Goal: Information Seeking & Learning: Learn about a topic

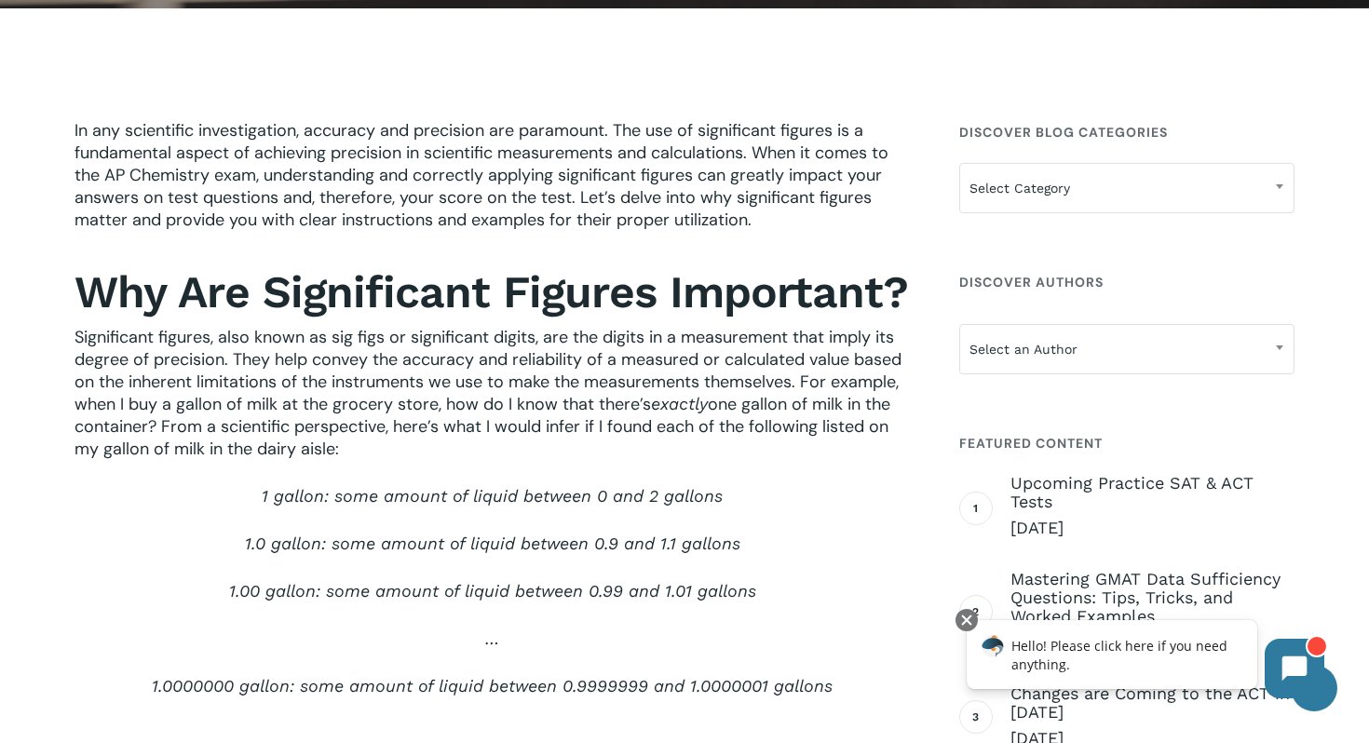
scroll to position [511, 0]
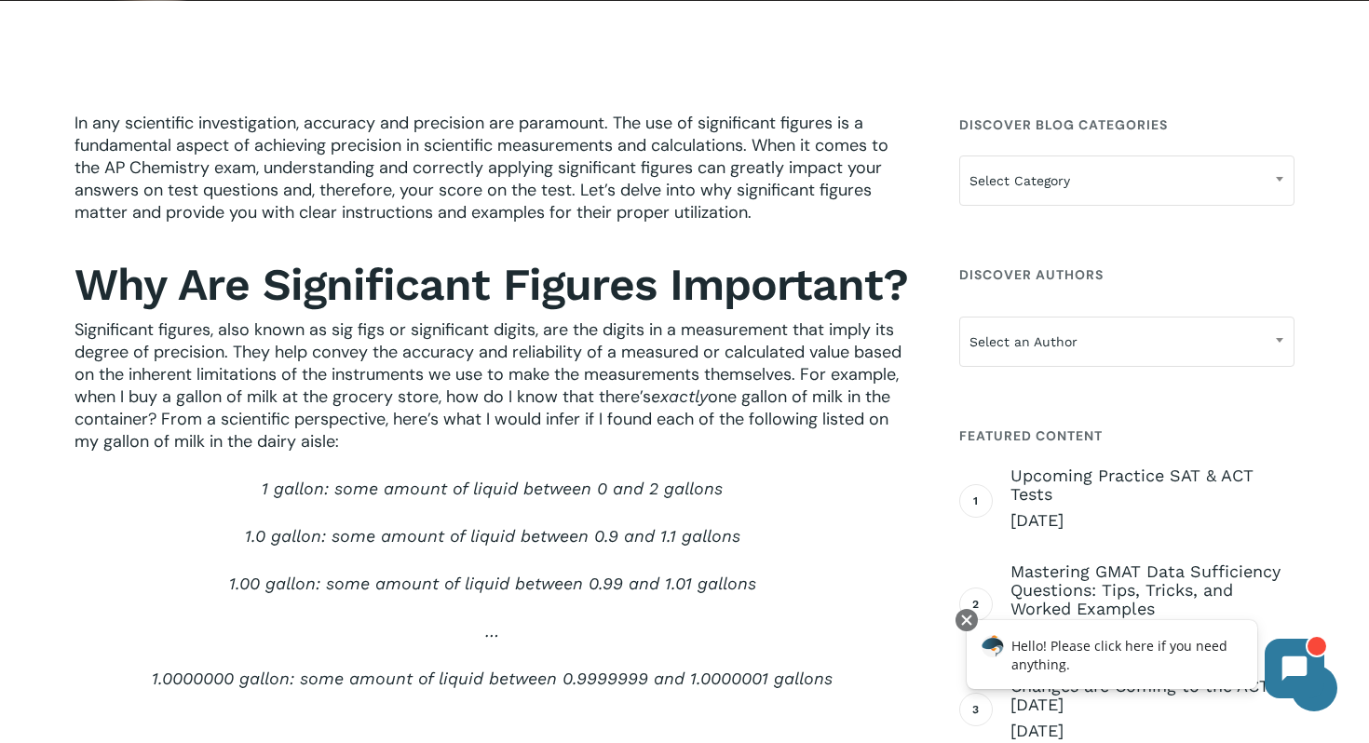
drag, startPoint x: 431, startPoint y: 309, endPoint x: 401, endPoint y: 458, distance: 152.0
click at [400, 459] on div "In any scientific investigation, accuracy and precision are paramount. The use …" at bounding box center [492, 732] width 835 height 1240
click at [401, 458] on p "Significant figures, also known as sig figs or significant digits, are the digi…" at bounding box center [492, 397] width 835 height 159
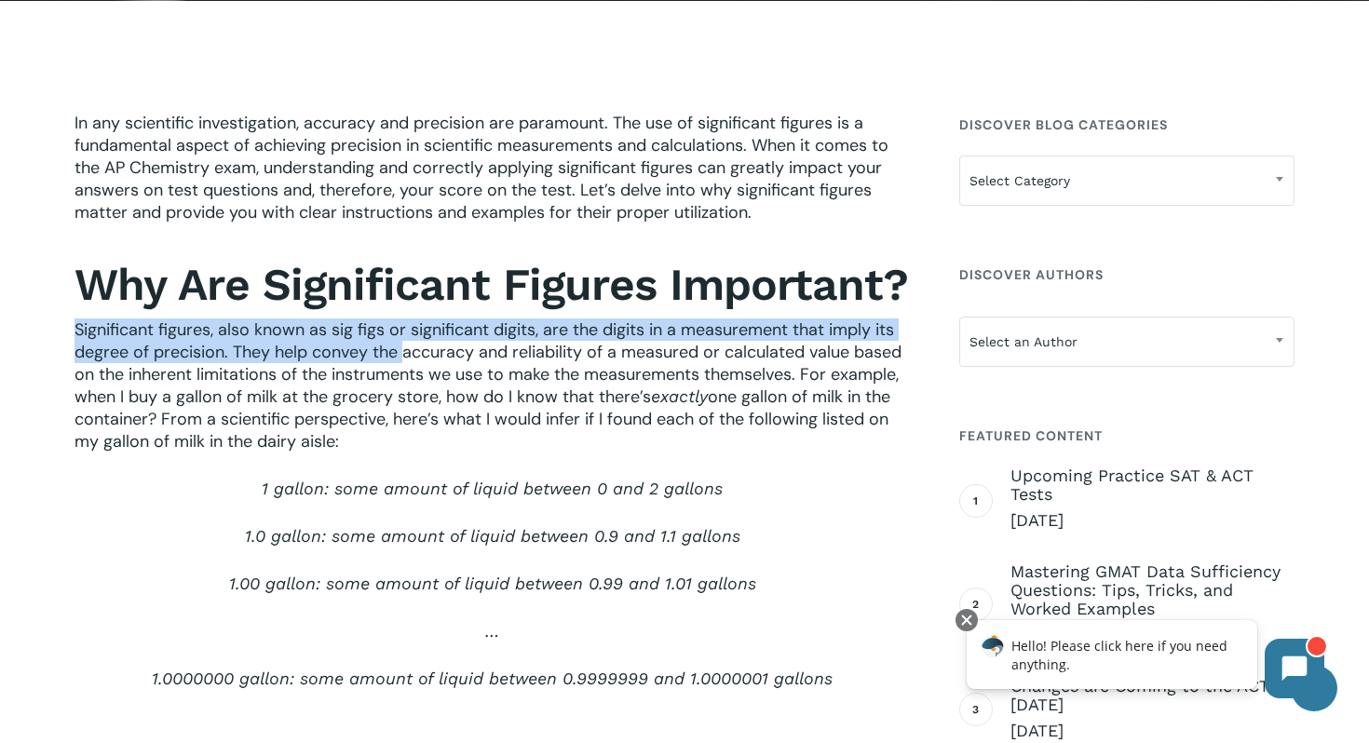
drag, startPoint x: 416, startPoint y: 317, endPoint x: 405, endPoint y: 349, distance: 34.5
click at [405, 350] on div "In any scientific investigation, accuracy and precision are paramount. The use …" at bounding box center [492, 732] width 835 height 1240
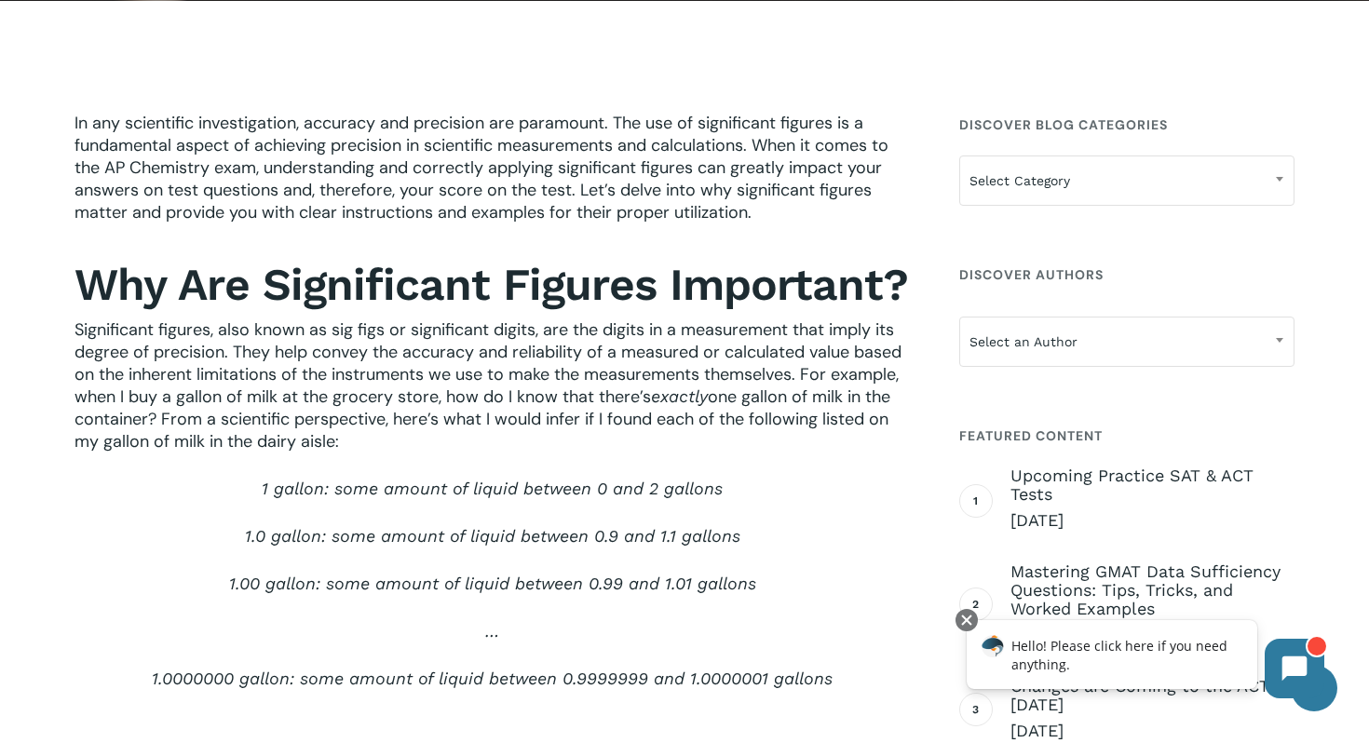
click at [403, 401] on span "Significant figures, also known as sig figs or significant digits, are the digi…" at bounding box center [488, 362] width 827 height 89
drag, startPoint x: 410, startPoint y: 360, endPoint x: 400, endPoint y: 521, distance: 160.4
click at [410, 389] on span "Significant figures, also known as sig figs or significant digits, are the digi…" at bounding box center [488, 362] width 827 height 89
click at [400, 522] on p "1 gallon: some amount of liquid between 0 and 2 gallons" at bounding box center [492, 501] width 835 height 47
drag, startPoint x: 405, startPoint y: 471, endPoint x: 376, endPoint y: 383, distance: 93.1
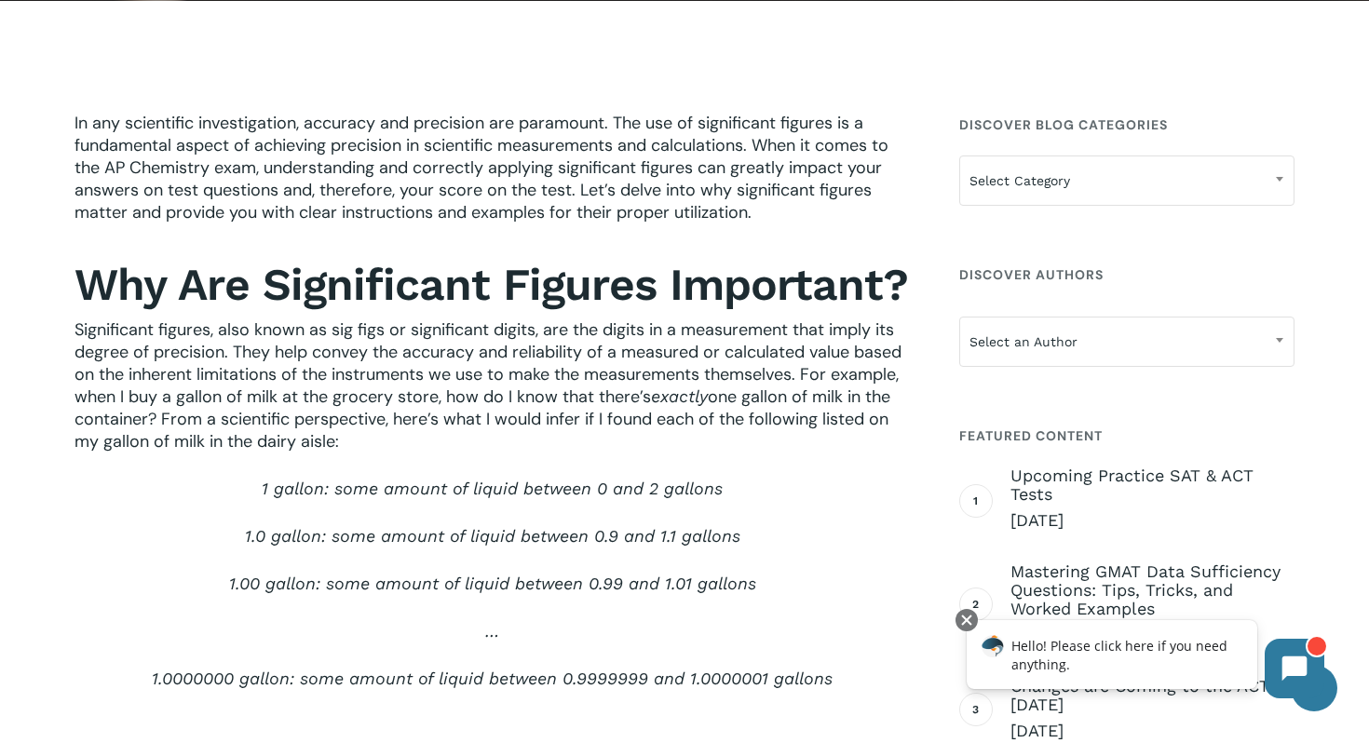
click at [376, 383] on p "Significant figures, also known as sig figs or significant digits, are the digi…" at bounding box center [492, 397] width 835 height 159
click at [382, 435] on p "Significant figures, also known as sig figs or significant digits, are the digi…" at bounding box center [492, 397] width 835 height 159
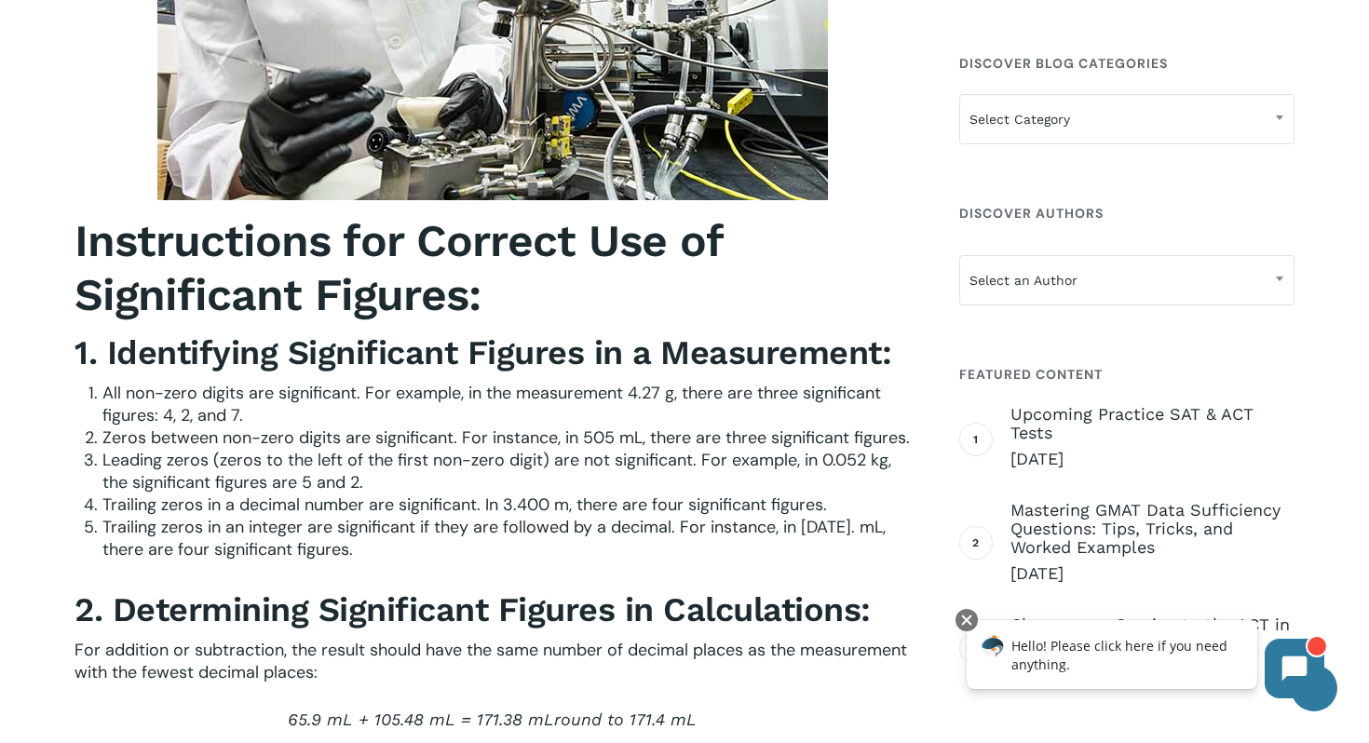
scroll to position [2195, 0]
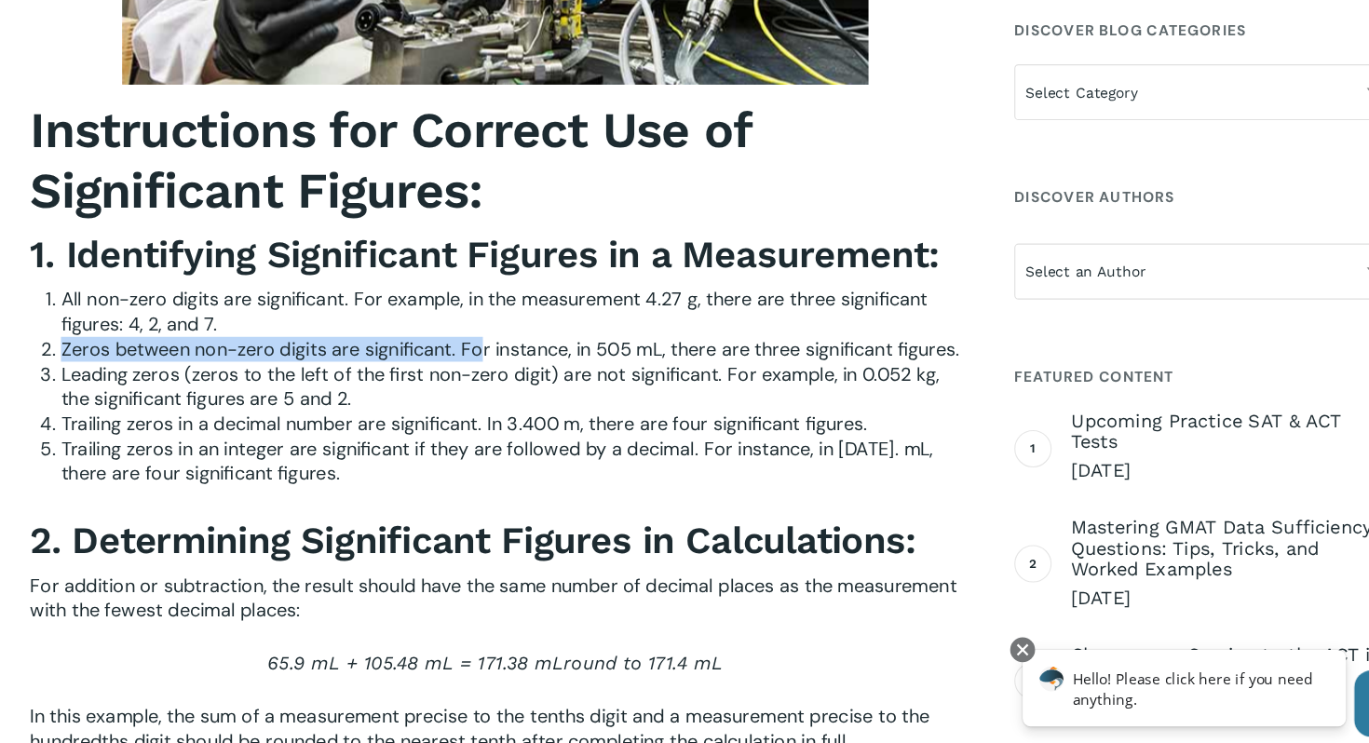
drag, startPoint x: 459, startPoint y: 330, endPoint x: 478, endPoint y: 354, distance: 30.5
click at [478, 354] on ol "All non-zero digits are significant. For example, in the measurement 4.27 g, th…" at bounding box center [505, 383] width 807 height 179
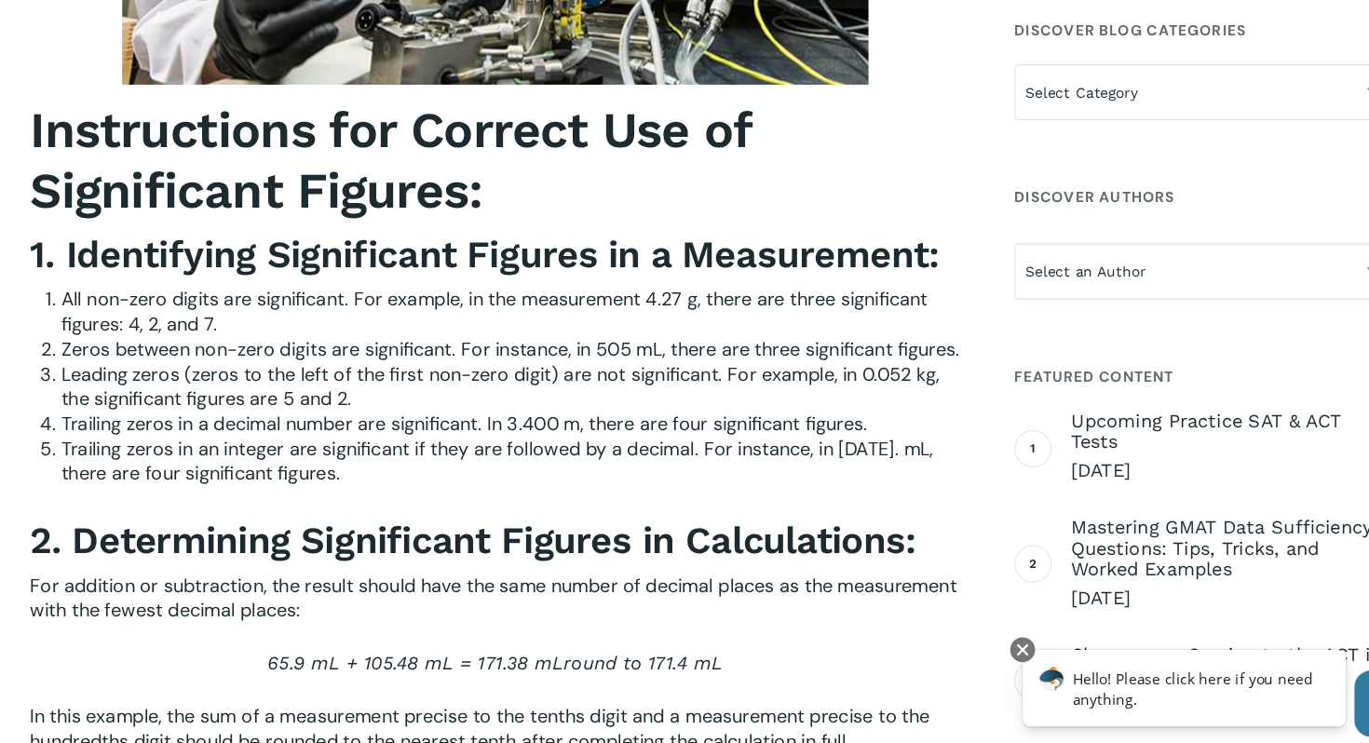
click at [484, 383] on span "Leading zeros (zeros to the left of the first non-zero digit) are not significa…" at bounding box center [496, 383] width 789 height 45
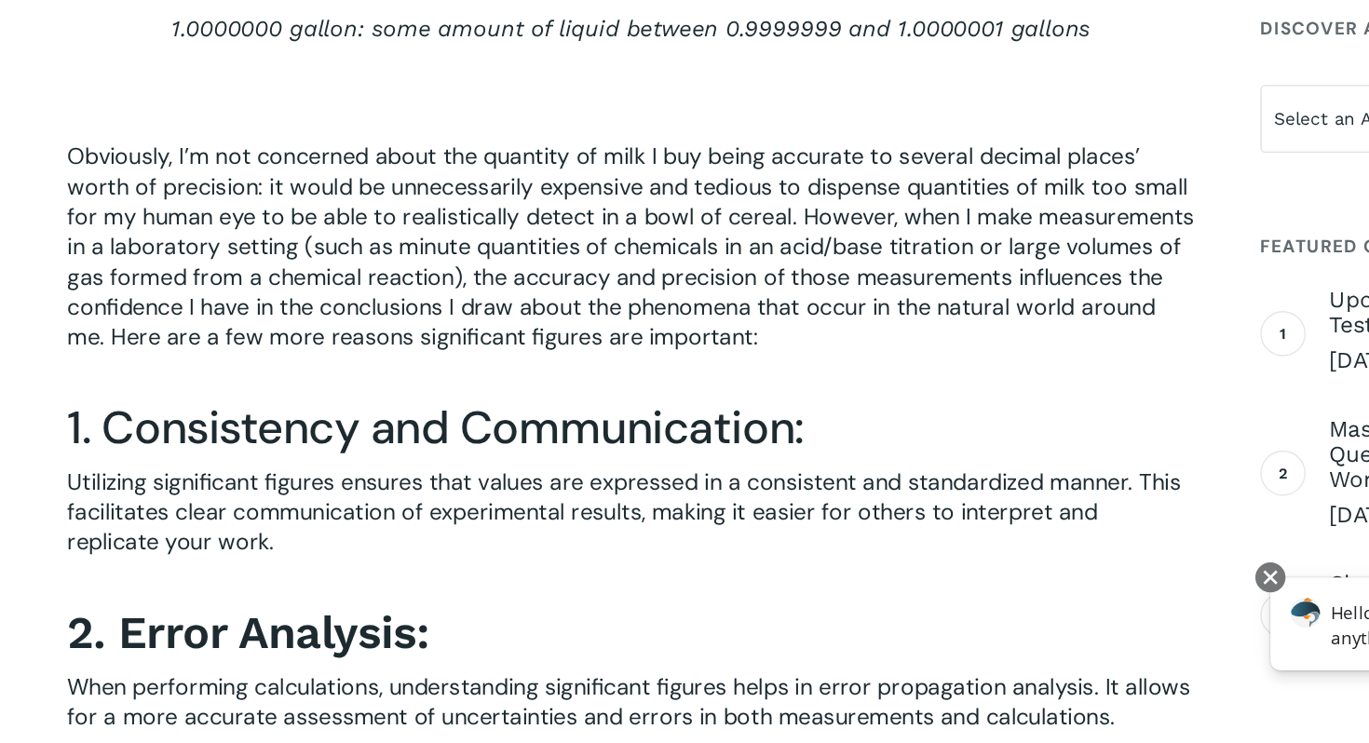
scroll to position [981, 0]
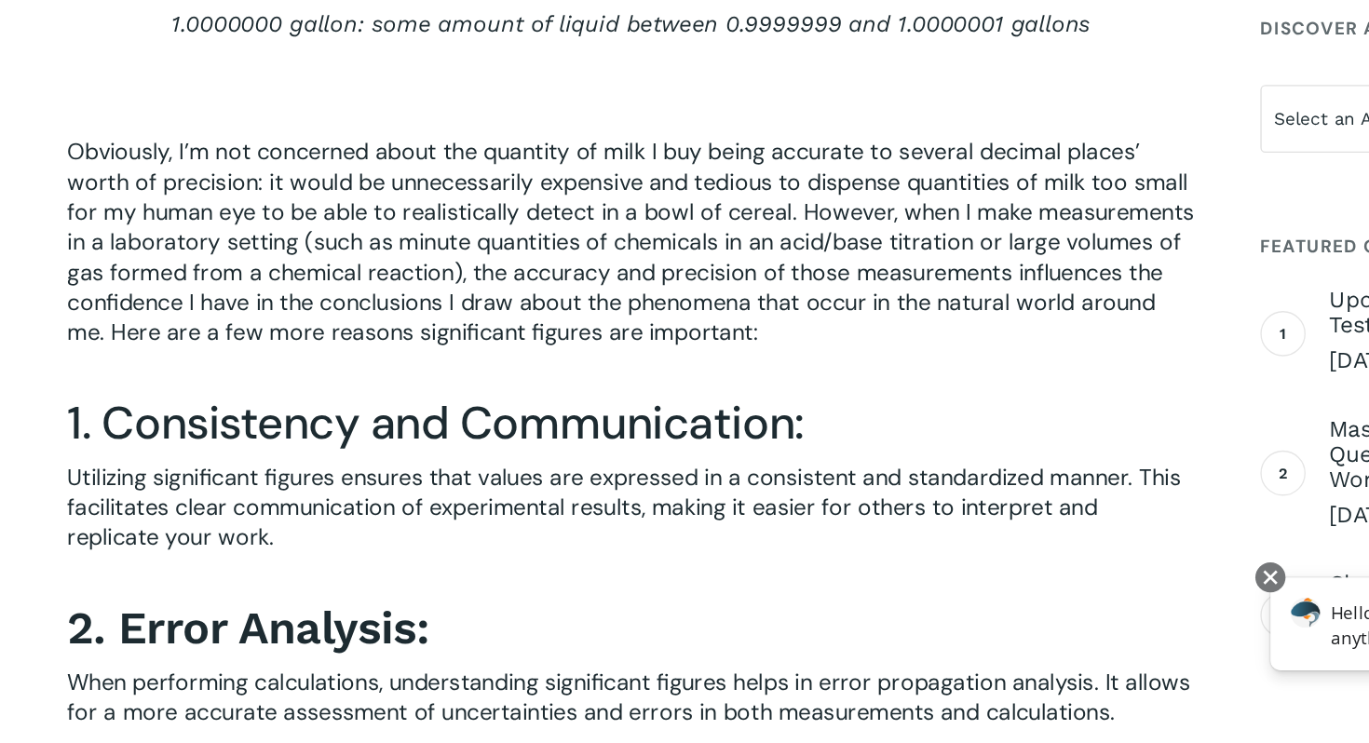
drag, startPoint x: 291, startPoint y: 477, endPoint x: 281, endPoint y: 455, distance: 23.7
click at [281, 455] on div "In any scientific investigation, accuracy and precision are paramount. The use …" at bounding box center [492, 262] width 835 height 1240
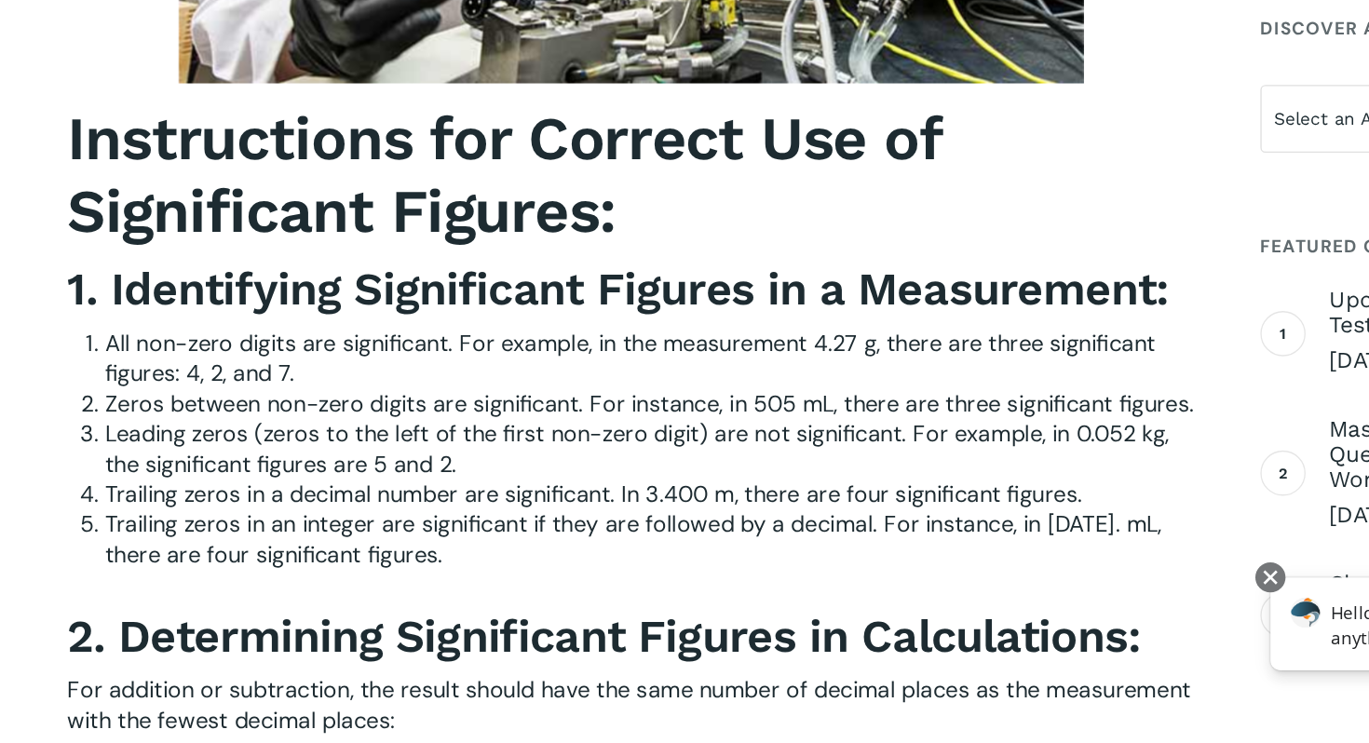
scroll to position [2053, 0]
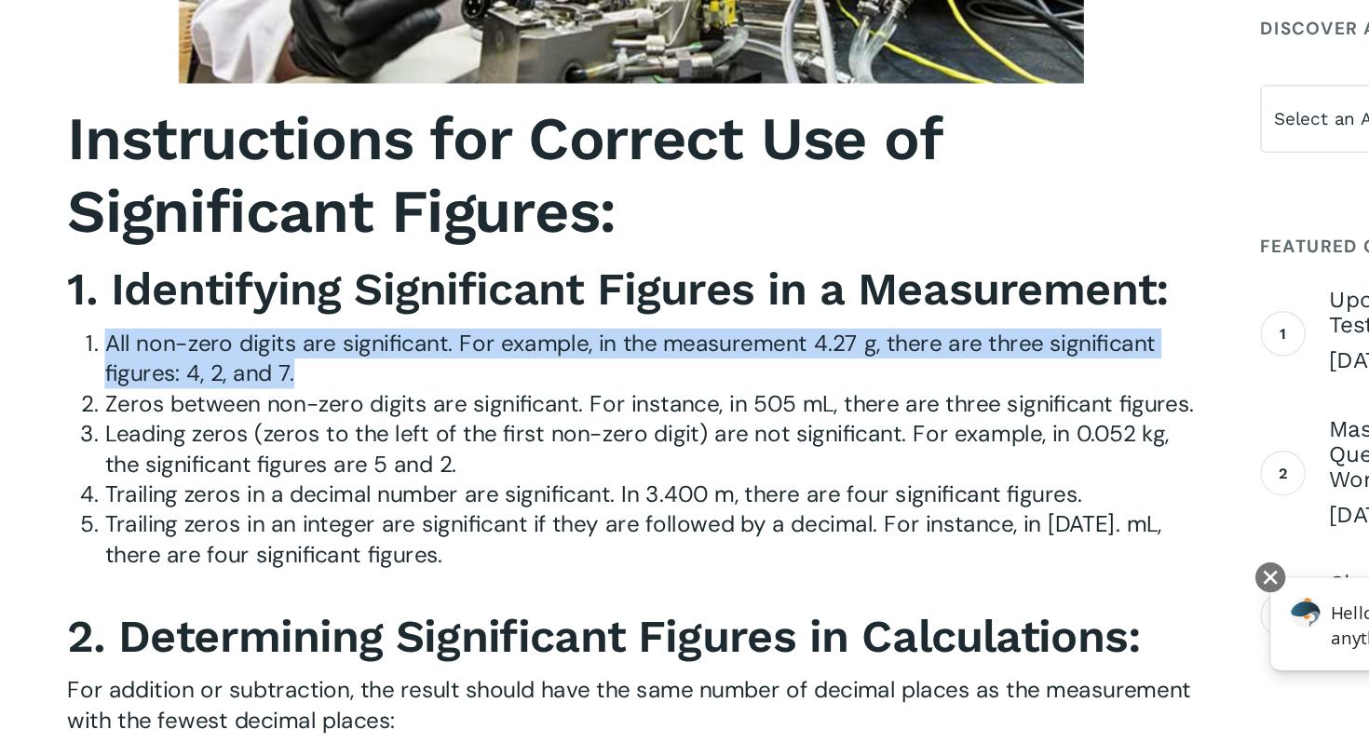
drag, startPoint x: 393, startPoint y: 433, endPoint x: 393, endPoint y: 465, distance: 31.7
click at [393, 465] on li "All non-zero digits are significant. For example, in the measurement 4.27 g, th…" at bounding box center [505, 458] width 807 height 45
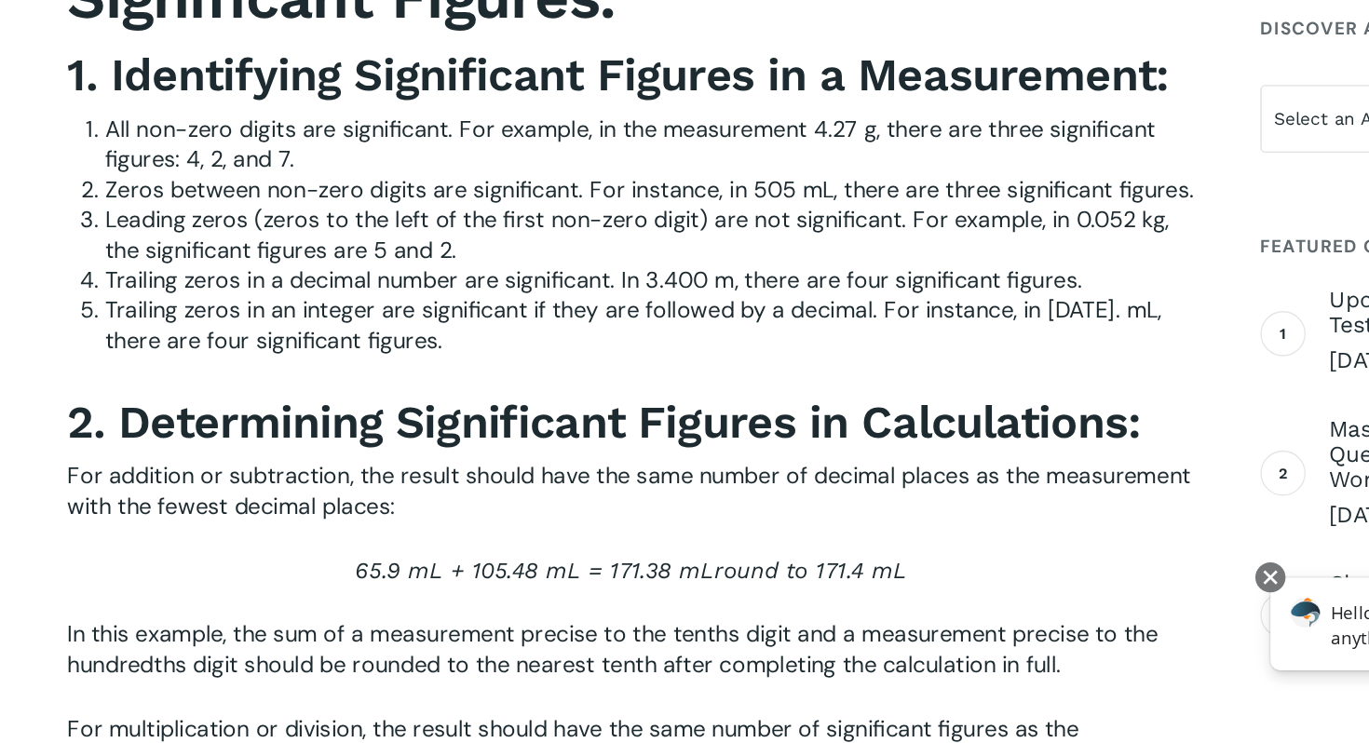
scroll to position [2228, 0]
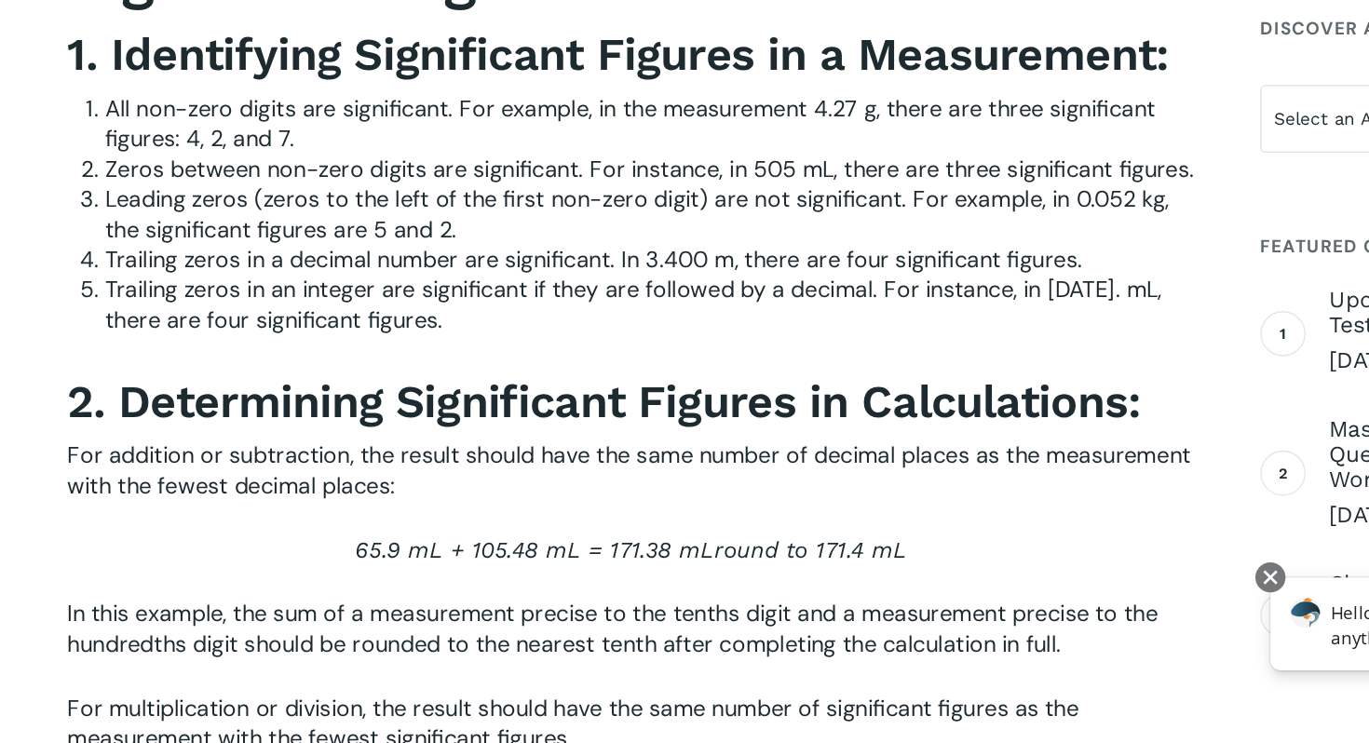
drag, startPoint x: 467, startPoint y: 522, endPoint x: 468, endPoint y: 535, distance: 13.2
click at [468, 535] on span "For addition or subtraction, the result should have the same number of decimal …" at bounding box center [491, 541] width 833 height 45
click at [463, 556] on p "For addition or subtraction, the result should have the same number of decimal …" at bounding box center [492, 554] width 835 height 70
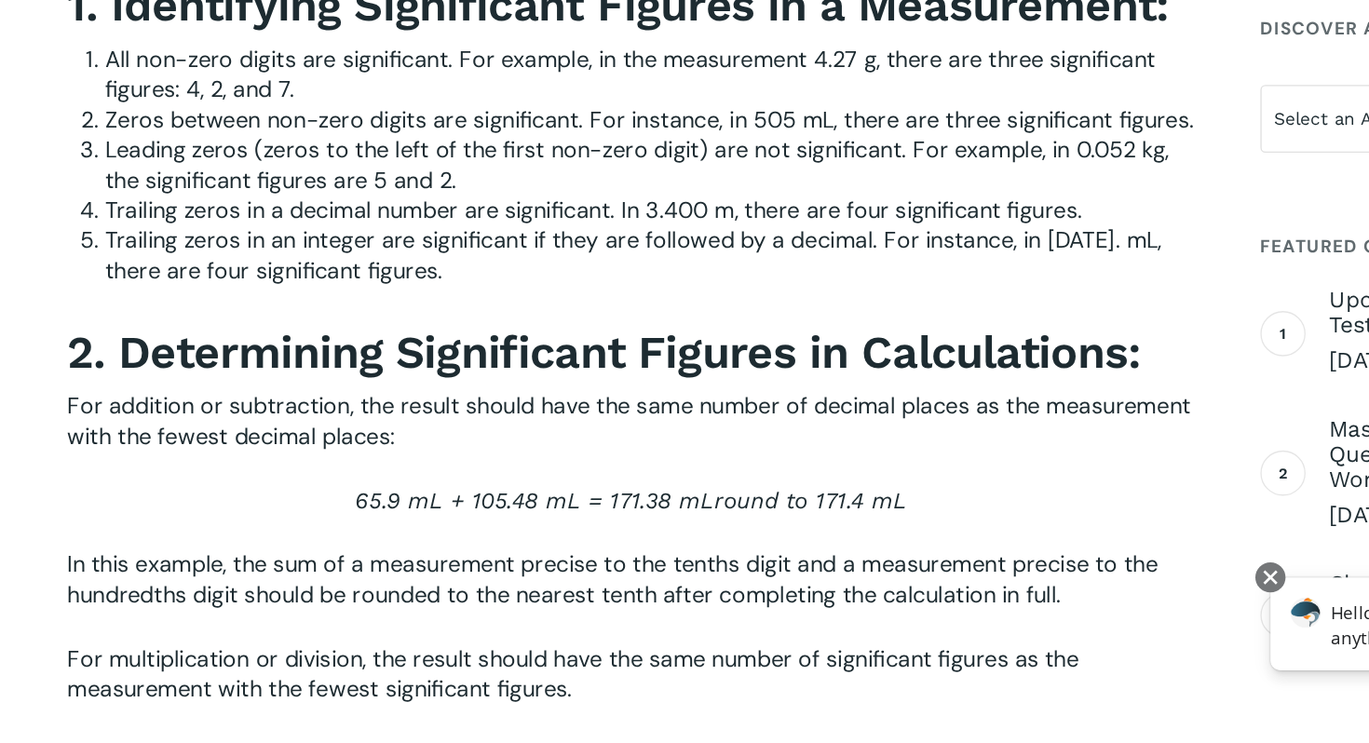
scroll to position [2285, 0]
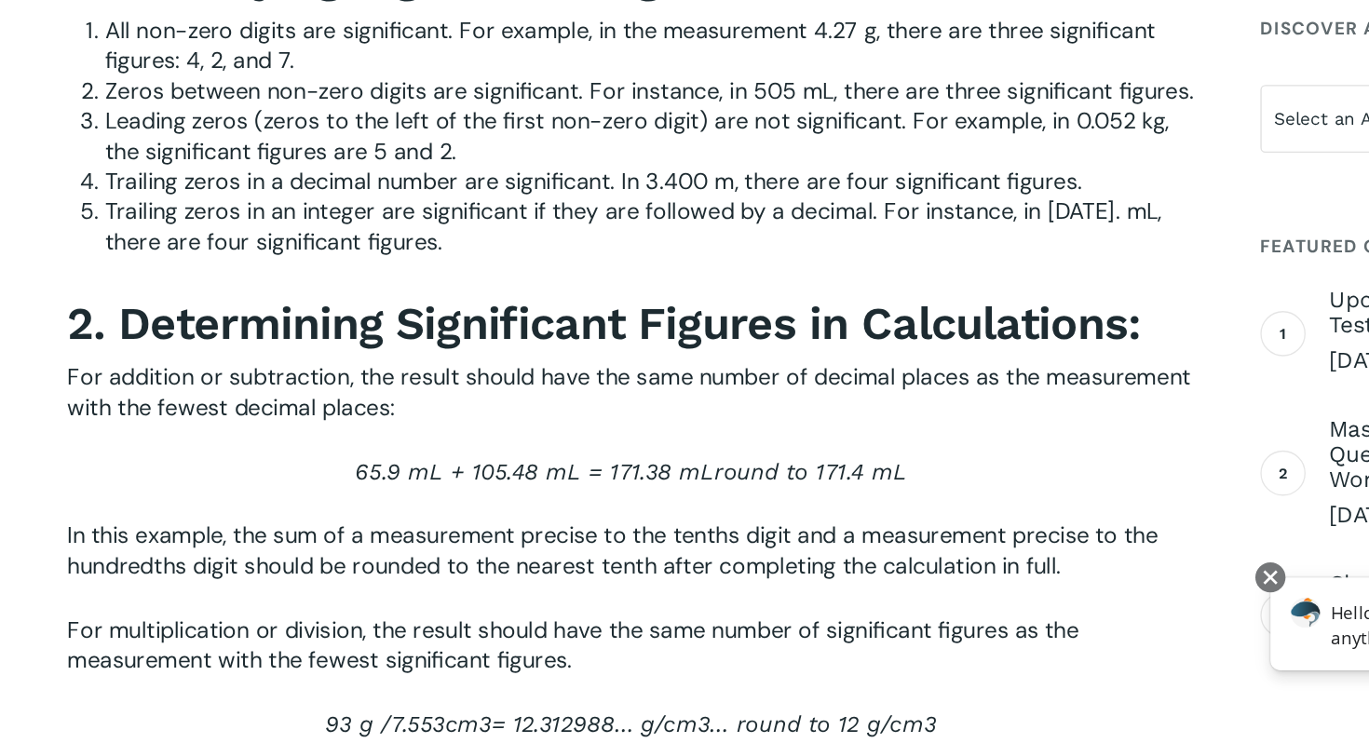
drag, startPoint x: 287, startPoint y: 576, endPoint x: 514, endPoint y: 685, distance: 252.0
click at [514, 686] on div "Instructions for Correct Use of Significant Figures: 1. Identifying Significant…" at bounding box center [492, 739] width 835 height 1406
click at [514, 685] on p "For multiplication or division, the result should have the same number of signi…" at bounding box center [492, 683] width 835 height 70
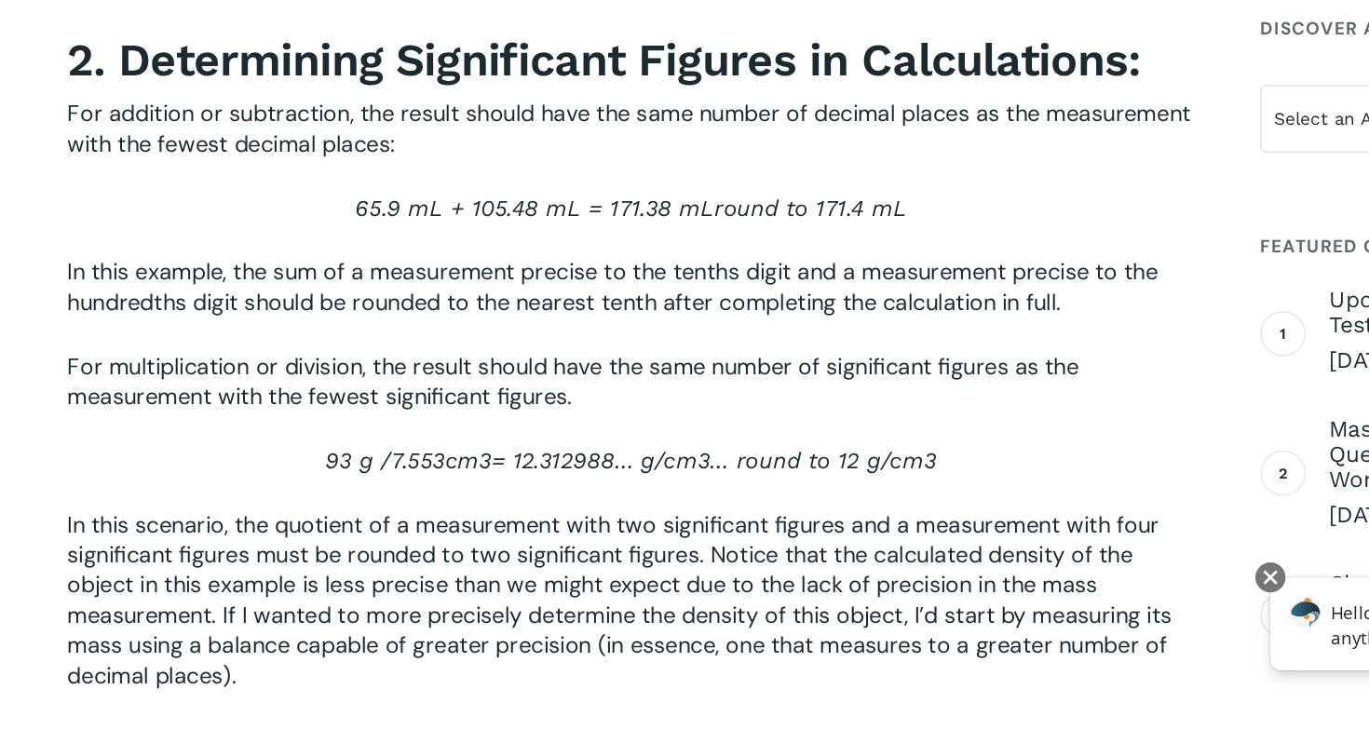
scroll to position [2487, 0]
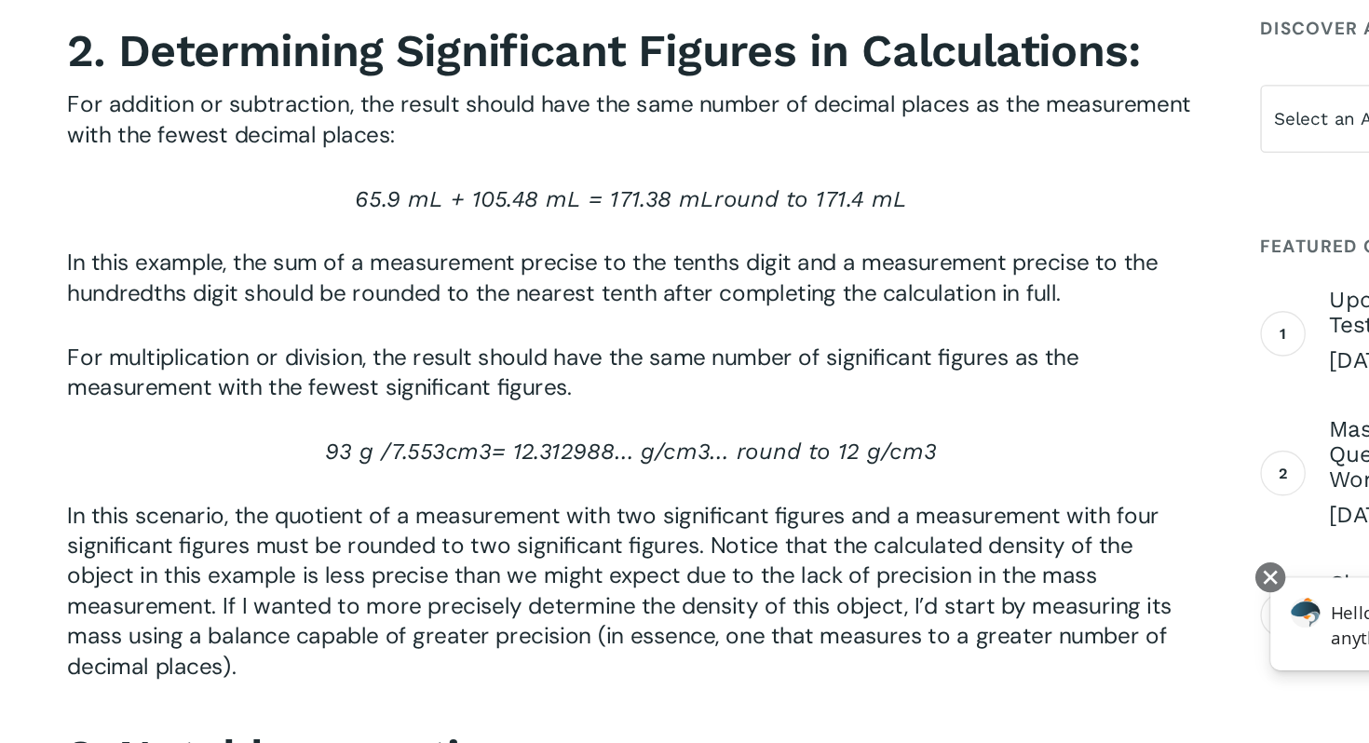
drag, startPoint x: 267, startPoint y: 516, endPoint x: 246, endPoint y: 541, distance: 33.0
click at [247, 541] on div "Instructions for Correct Use of Significant Figures: 1. Identifying Significant…" at bounding box center [492, 537] width 835 height 1406
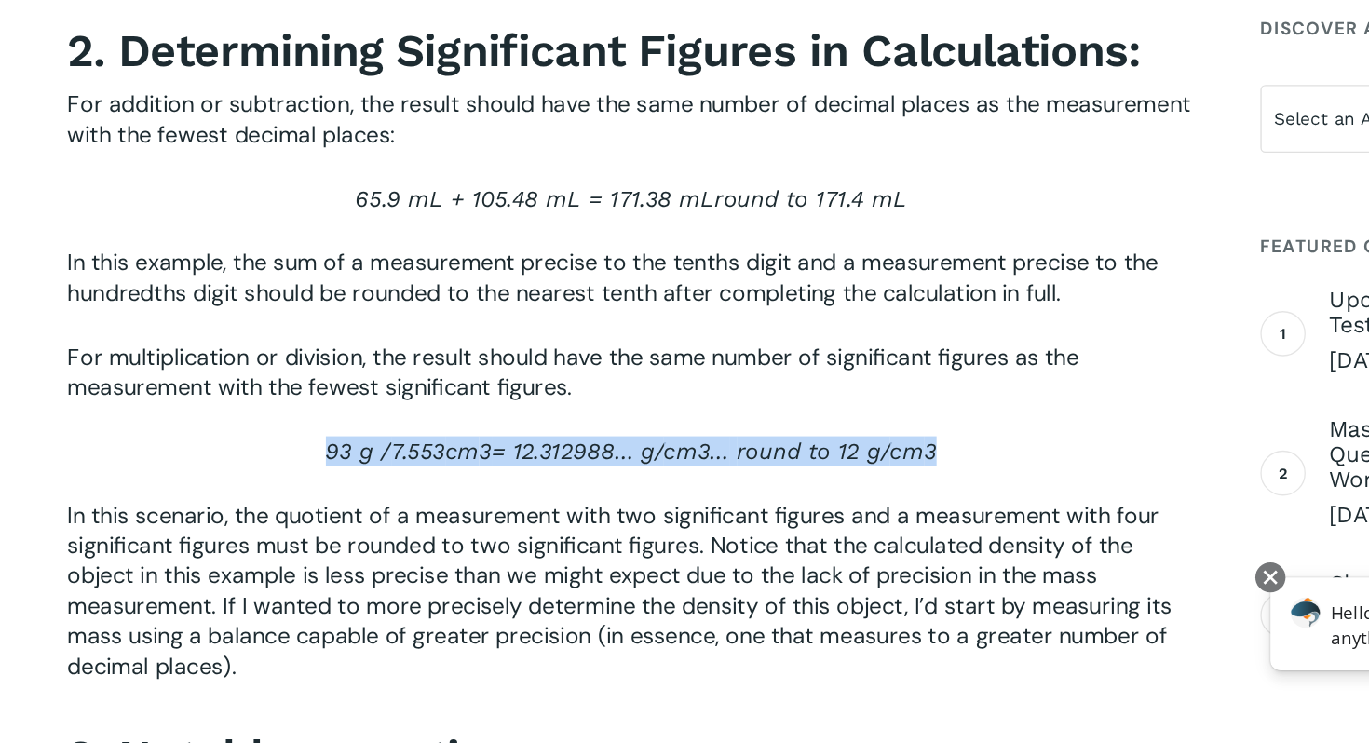
click at [246, 549] on p "93 g / 7.553 cm 3 = 12.312988… g/ cm 3… round to 12 g/ cm 3" at bounding box center [492, 539] width 835 height 47
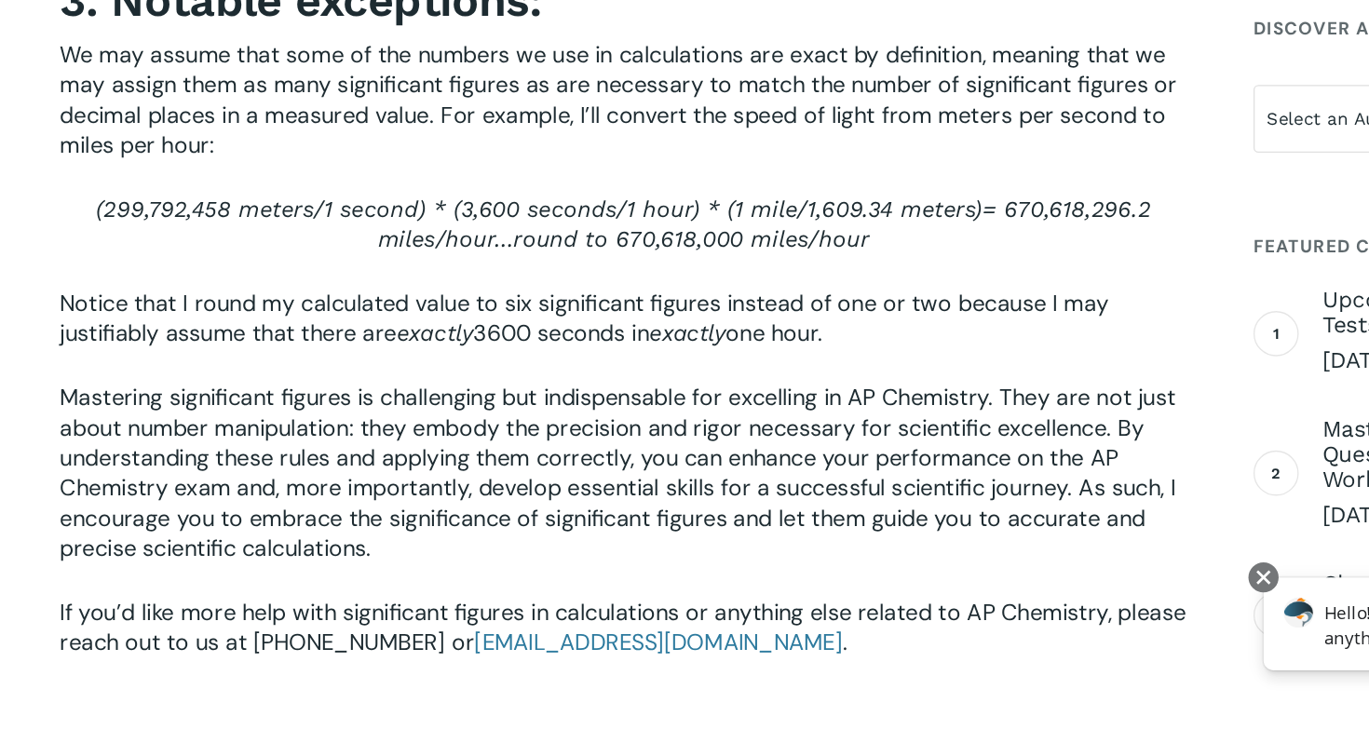
scroll to position [3055, 0]
